Goal: Information Seeking & Learning: Learn about a topic

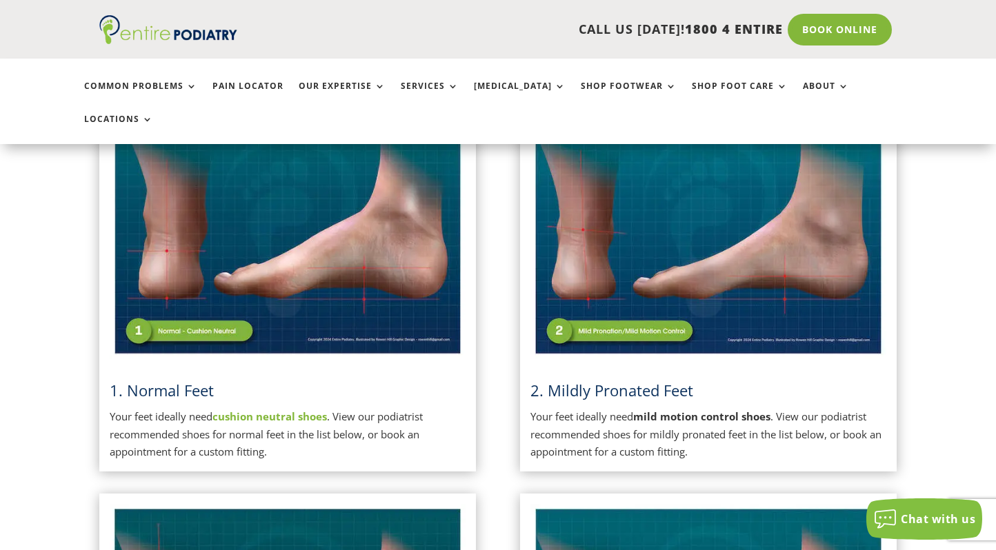
scroll to position [410, 0]
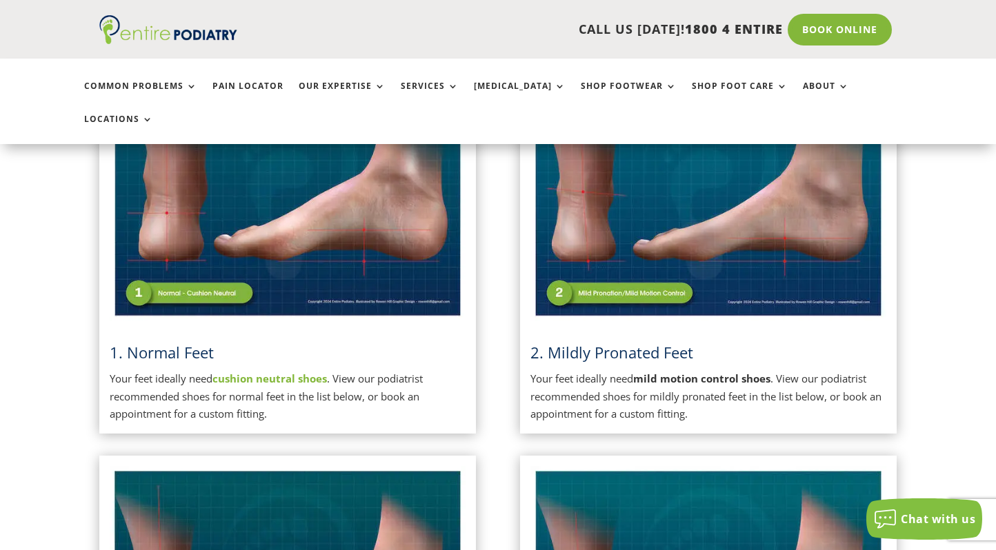
click at [279, 372] on strong "cushion neutral shoes" at bounding box center [269, 379] width 114 height 14
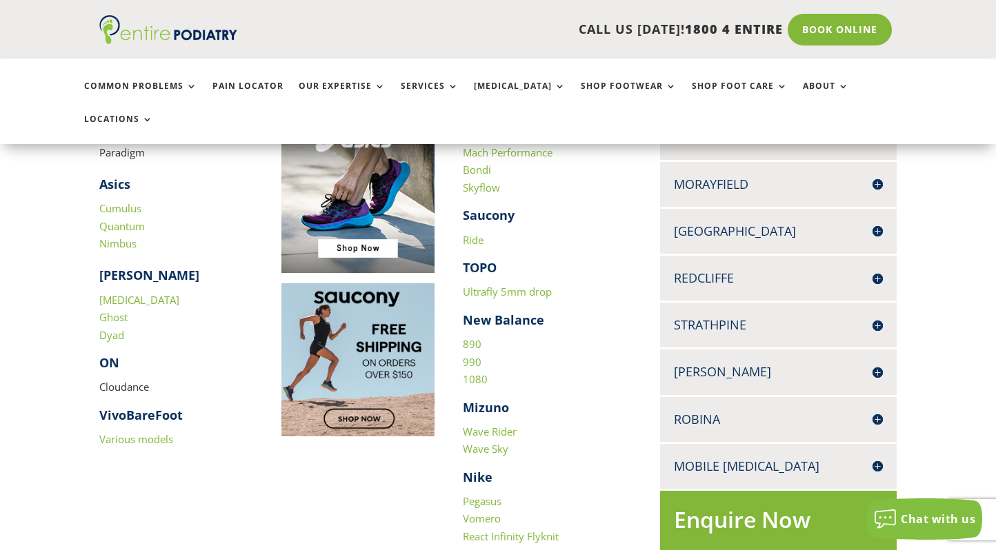
scroll to position [479, 0]
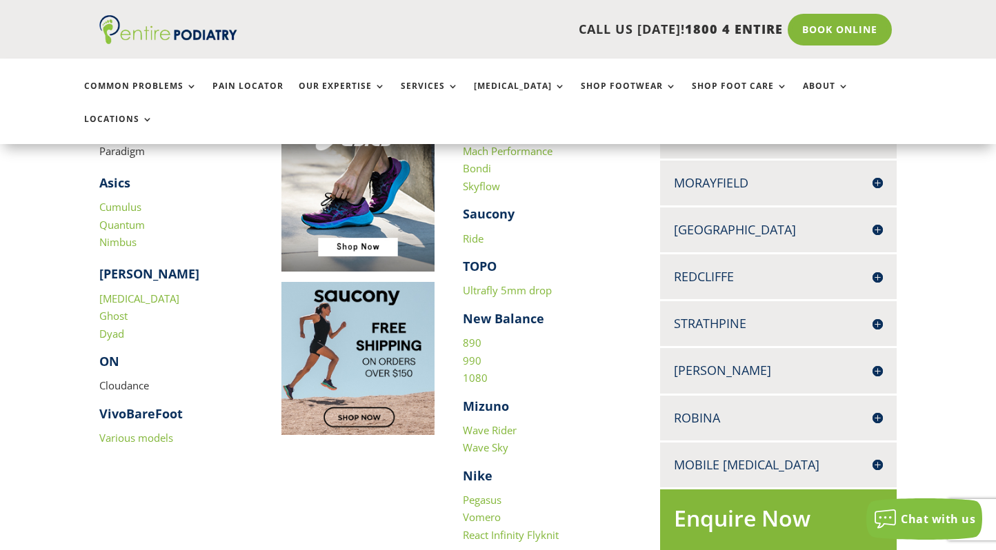
click at [488, 493] on link "Pegasus" at bounding box center [482, 500] width 39 height 14
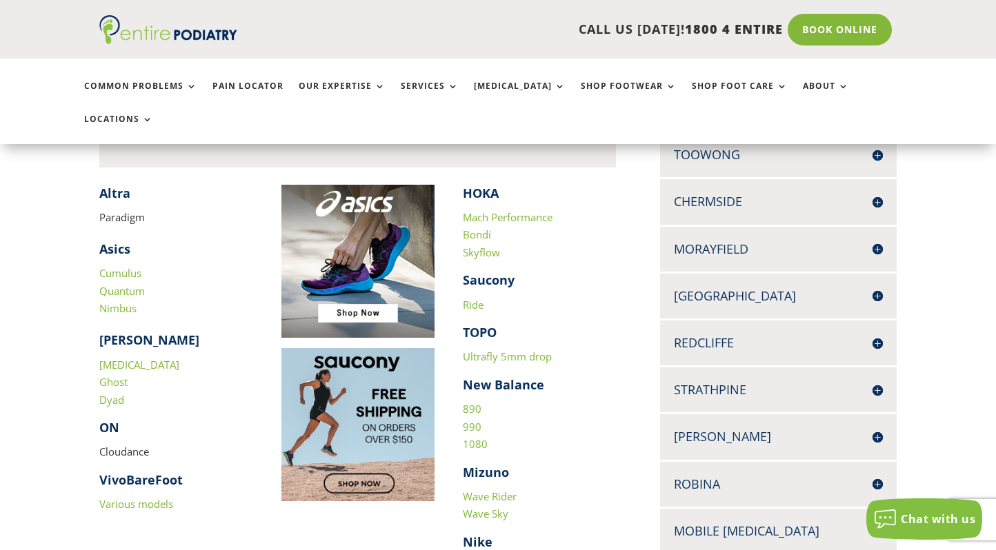
scroll to position [414, 0]
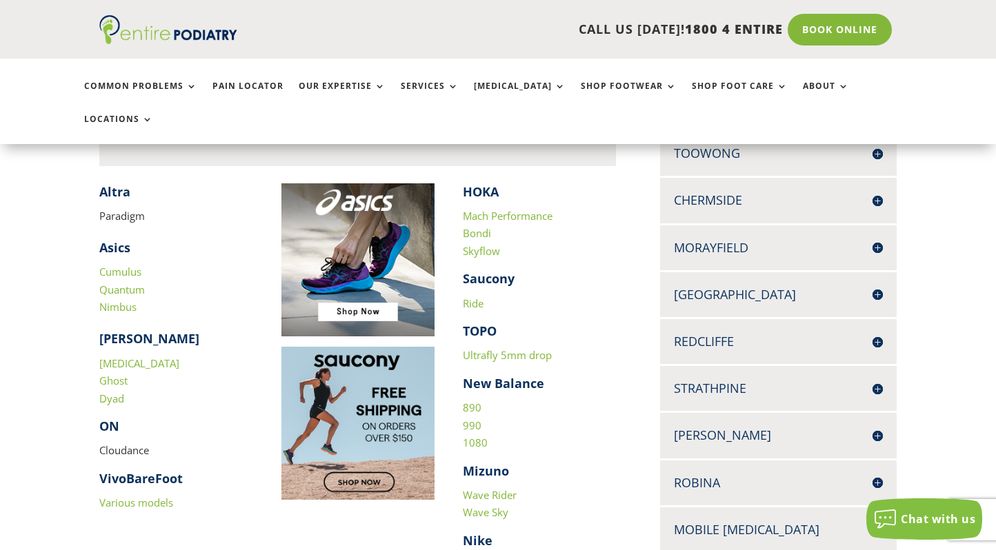
click at [118, 442] on p "Cloudance" at bounding box center [175, 456] width 153 height 28
click at [119, 442] on p "Cloudance" at bounding box center [175, 456] width 153 height 28
